Goal: Find specific page/section: Find specific page/section

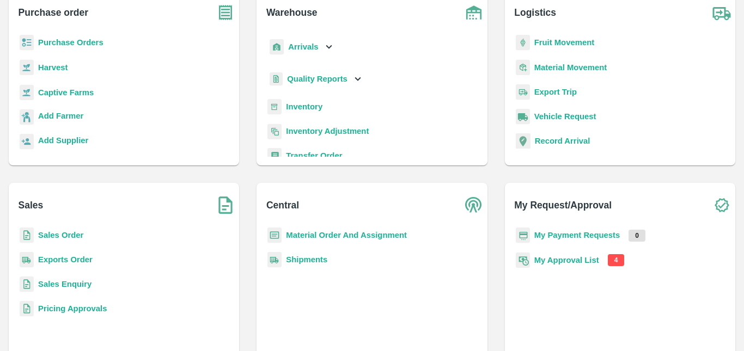
scroll to position [78, 0]
click at [550, 257] on b "My Approval List" at bounding box center [566, 259] width 65 height 9
